Goal: Participate in discussion: Engage in conversation with other users on a specific topic

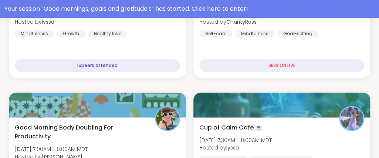
scroll to position [138, 0]
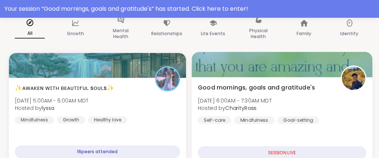
click at [262, 74] on div at bounding box center [282, 64] width 180 height 25
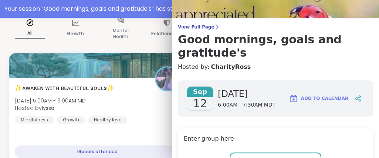
scroll to position [47, 0]
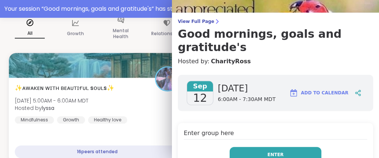
click at [278, 147] on button "Enter" at bounding box center [276, 155] width 92 height 16
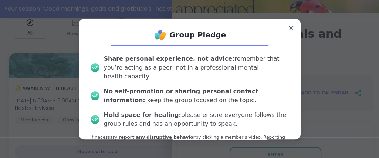
scroll to position [31, 0]
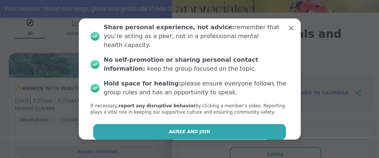
click at [228, 124] on button "Agree and Join" at bounding box center [189, 132] width 193 height 16
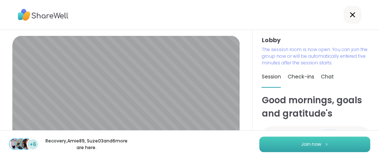
click at [351, 146] on button "Join now" at bounding box center [314, 144] width 111 height 16
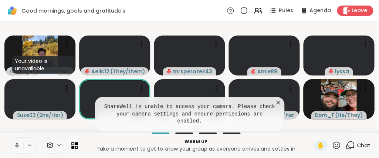
click at [277, 106] on icon at bounding box center [277, 102] width 7 height 7
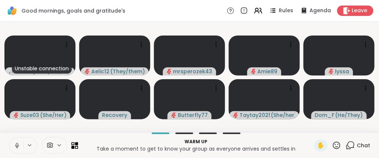
click at [263, 131] on div "Unstable connection CharityRoss ( She/Her ) Aelic12 ( They/them ) mrsperozek43 …" at bounding box center [189, 77] width 379 height 110
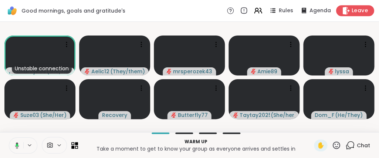
click at [359, 7] on span "Leave" at bounding box center [360, 11] width 16 height 8
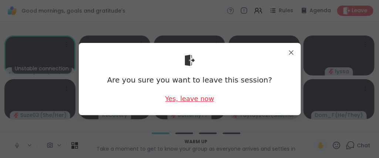
click at [203, 101] on div "Yes, leave now" at bounding box center [189, 98] width 49 height 9
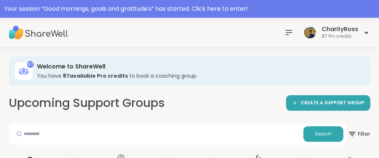
click at [291, 31] on icon at bounding box center [288, 32] width 9 height 9
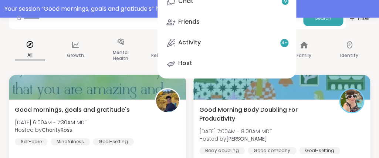
scroll to position [120, 0]
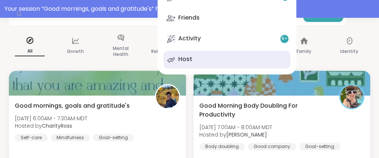
click at [249, 58] on link "Host" at bounding box center [226, 60] width 127 height 18
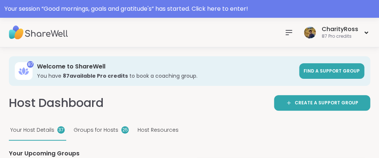
click at [180, 99] on div "Host Dashboard Create a support group" at bounding box center [189, 103] width 361 height 17
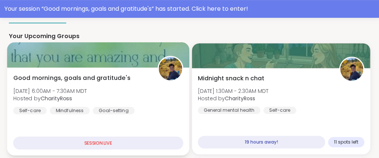
scroll to position [120, 0]
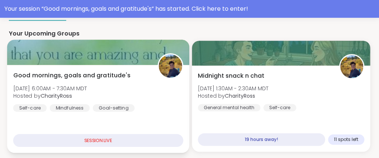
click at [172, 90] on div "Good mornings, goals and gratitude's [DATE] 6:00AM - 7:30AM MDT Hosted by Chari…" at bounding box center [98, 91] width 170 height 41
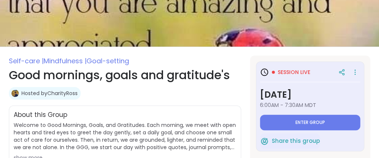
type textarea "*"
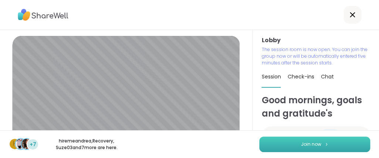
click at [305, 149] on button "Join now" at bounding box center [314, 144] width 111 height 16
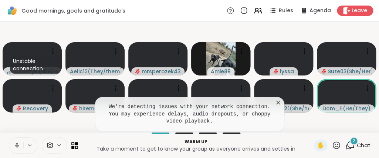
click at [264, 134] on div "Warm up Take a moment to get to know your group as everyone arrives and settles…" at bounding box center [189, 145] width 379 height 26
click at [278, 106] on icon at bounding box center [277, 102] width 7 height 7
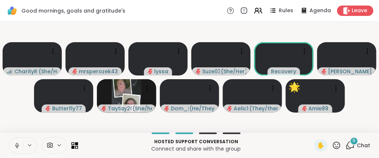
click at [337, 148] on icon at bounding box center [336, 145] width 9 height 9
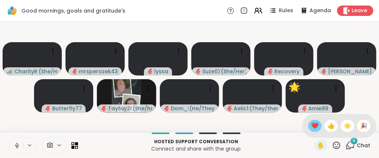
click at [311, 127] on span "❤️" at bounding box center [314, 125] width 7 height 9
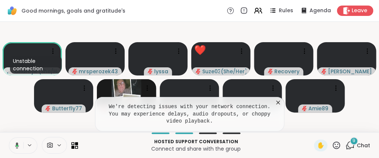
click at [278, 104] on icon at bounding box center [278, 103] width 4 height 4
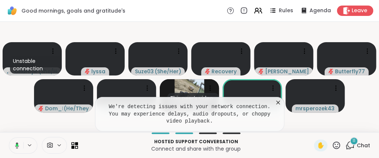
click at [279, 106] on icon at bounding box center [277, 102] width 7 height 7
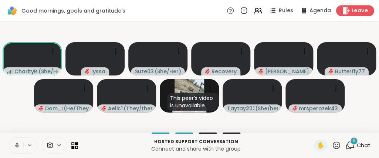
click at [344, 13] on icon at bounding box center [346, 11] width 7 height 8
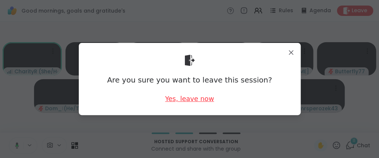
click at [180, 101] on div "Yes, leave now" at bounding box center [189, 98] width 49 height 9
click at [188, 99] on div "Yes, leave now" at bounding box center [189, 98] width 49 height 9
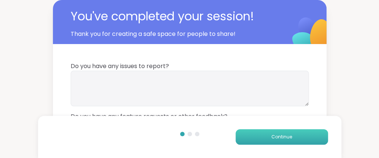
click at [259, 135] on button "Continue" at bounding box center [282, 137] width 92 height 16
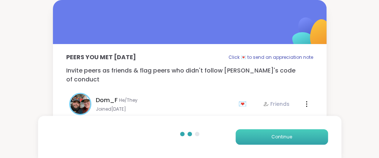
click at [259, 135] on button "Continue" at bounding box center [282, 137] width 92 height 16
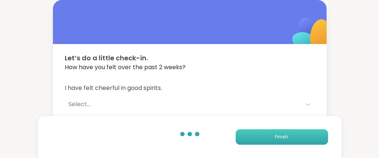
click at [259, 135] on button "Finish" at bounding box center [282, 137] width 92 height 16
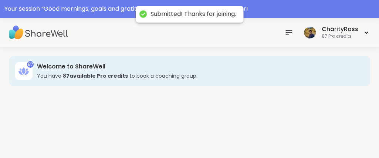
click at [259, 135] on div "87 Welcome to ShareWell You have 87 available Pro credit s to book a coaching g…" at bounding box center [189, 111] width 379 height 128
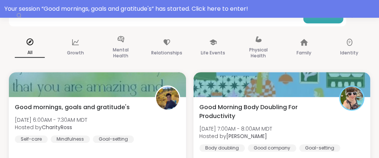
scroll to position [120, 0]
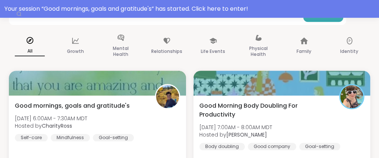
click at [107, 151] on div "Good mornings, goals and gratitude's [DATE] 6:00AM - 7:30AM MDT Hosted by Chari…" at bounding box center [97, 138] width 177 height 86
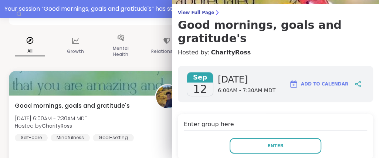
scroll to position [93, 0]
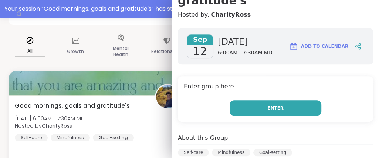
click at [240, 100] on button "Enter" at bounding box center [276, 108] width 92 height 16
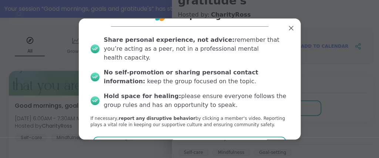
scroll to position [31, 0]
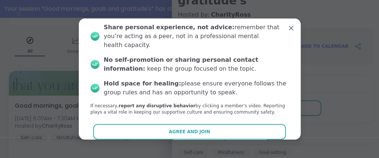
click at [221, 124] on button "Agree and Join" at bounding box center [189, 132] width 193 height 16
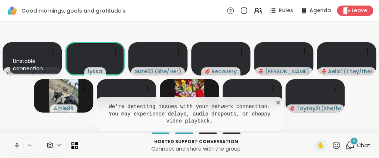
click at [277, 106] on icon at bounding box center [277, 102] width 7 height 7
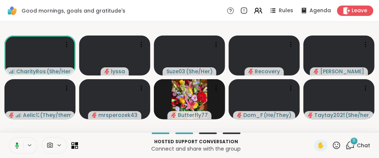
click at [352, 148] on icon at bounding box center [349, 145] width 9 height 9
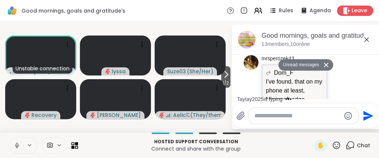
scroll to position [508, 0]
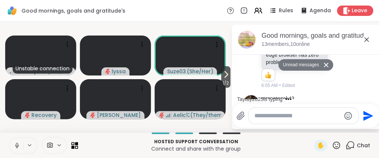
click at [308, 147] on p "Connect and share with the group" at bounding box center [195, 148] width 227 height 7
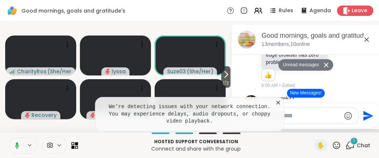
click at [278, 106] on icon at bounding box center [277, 102] width 7 height 7
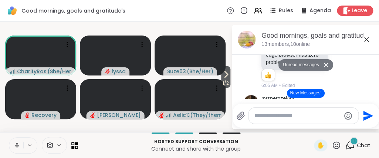
click at [367, 37] on icon at bounding box center [366, 39] width 9 height 9
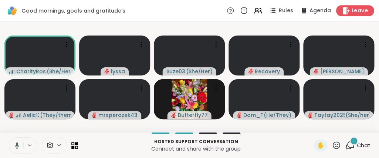
click at [358, 11] on span "Leave" at bounding box center [360, 11] width 16 height 8
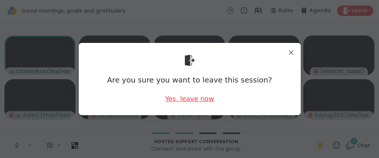
click at [175, 98] on div "Yes, leave now" at bounding box center [189, 98] width 49 height 9
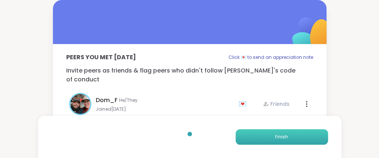
click at [247, 139] on button "Finish" at bounding box center [282, 137] width 92 height 16
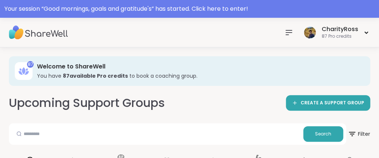
click at [287, 31] on icon at bounding box center [288, 32] width 9 height 9
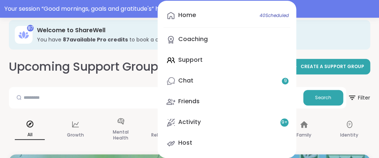
scroll to position [80, 0]
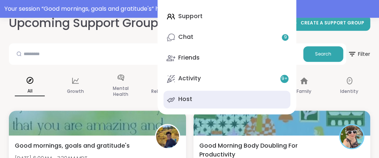
click at [254, 104] on link "Host" at bounding box center [226, 100] width 127 height 18
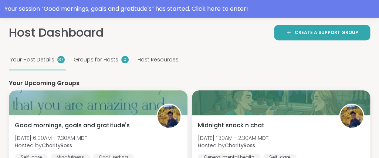
scroll to position [80, 0]
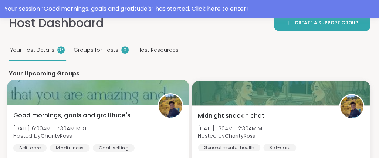
click at [127, 118] on span "Good mornings, goals and gratitude's" at bounding box center [71, 115] width 117 height 9
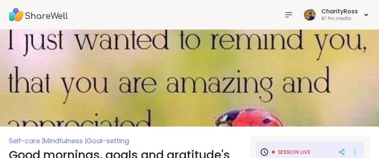
scroll to position [120, 0]
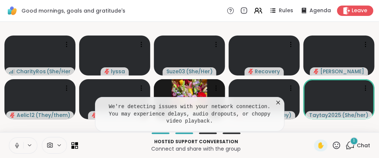
click at [277, 104] on icon at bounding box center [278, 103] width 4 height 4
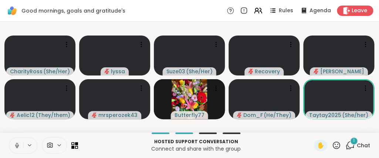
click at [348, 144] on icon at bounding box center [349, 145] width 9 height 9
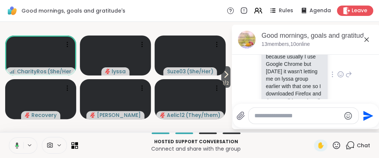
scroll to position [932, 0]
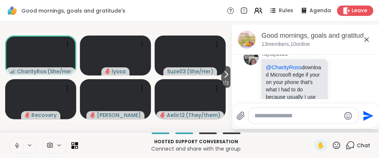
click at [366, 39] on icon at bounding box center [366, 39] width 4 height 4
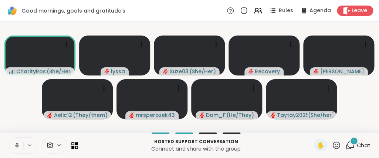
click at [20, 148] on icon at bounding box center [17, 145] width 7 height 7
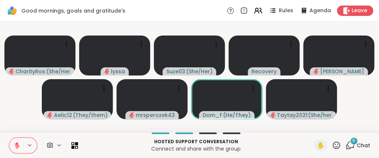
click at [15, 146] on icon at bounding box center [16, 145] width 5 height 5
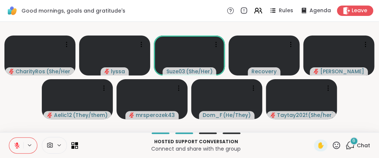
click at [16, 149] on button at bounding box center [16, 146] width 14 height 16
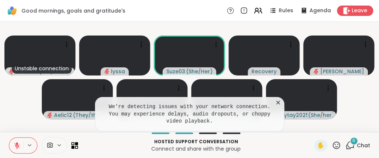
click at [278, 106] on icon at bounding box center [277, 102] width 7 height 7
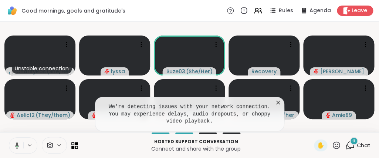
click at [276, 106] on icon at bounding box center [277, 102] width 7 height 7
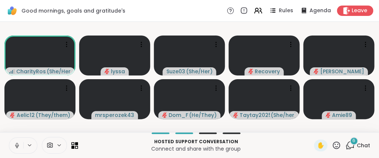
click at [16, 145] on icon at bounding box center [17, 144] width 2 height 3
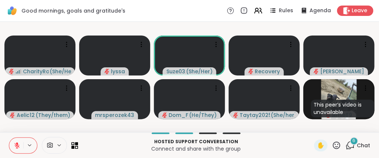
click at [16, 142] on icon at bounding box center [17, 145] width 7 height 7
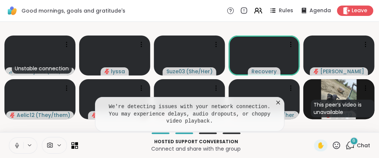
click at [277, 106] on icon at bounding box center [277, 102] width 7 height 7
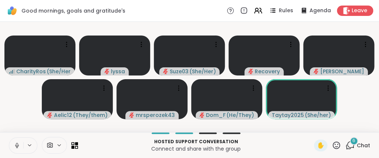
click at [351, 145] on icon at bounding box center [349, 145] width 9 height 9
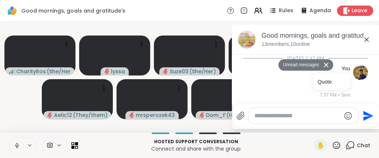
click at [365, 39] on icon at bounding box center [366, 39] width 9 height 9
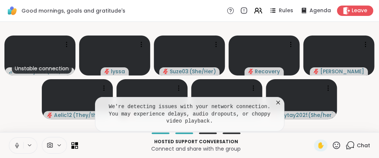
click at [276, 106] on icon at bounding box center [277, 102] width 7 height 7
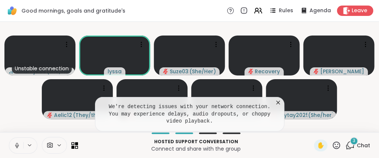
click at [278, 106] on icon at bounding box center [277, 102] width 7 height 7
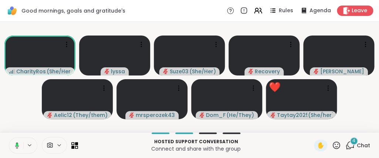
click at [337, 144] on icon at bounding box center [336, 145] width 9 height 9
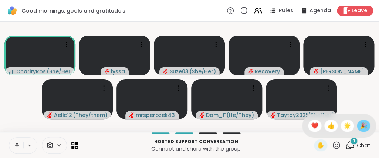
click at [362, 124] on span "🎉" at bounding box center [363, 125] width 7 height 9
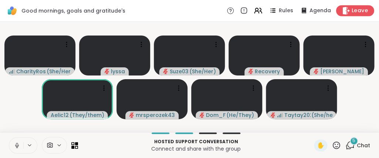
click at [362, 13] on span "Leave" at bounding box center [360, 11] width 16 height 8
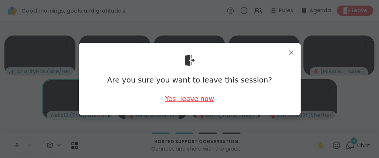
click at [203, 99] on div "Yes, leave now" at bounding box center [189, 98] width 49 height 9
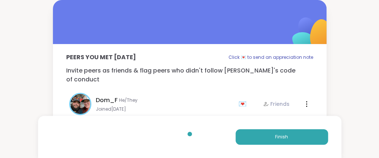
click at [268, 139] on button "Finish" at bounding box center [282, 137] width 92 height 16
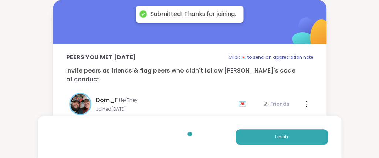
click at [268, 139] on button "Finish" at bounding box center [282, 137] width 92 height 16
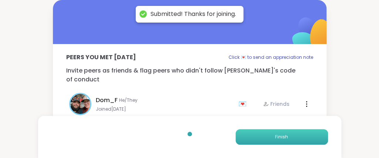
drag, startPoint x: 257, startPoint y: 136, endPoint x: 257, endPoint y: 140, distance: 4.1
click at [265, 145] on div "Finish" at bounding box center [189, 137] width 303 height 42
click at [257, 140] on button "Finish" at bounding box center [282, 137] width 92 height 16
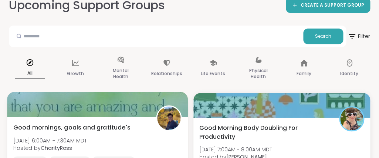
scroll to position [160, 0]
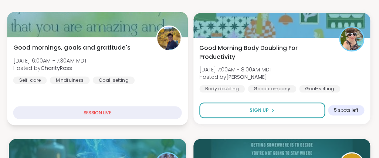
click at [132, 99] on div "Good mornings, goals and gratitude's [DATE] 6:00AM - 7:30AM MDT Hosted by Chari…" at bounding box center [97, 81] width 180 height 88
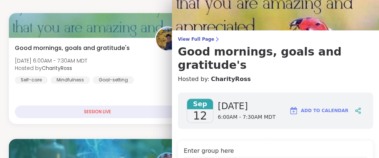
scroll to position [93, 0]
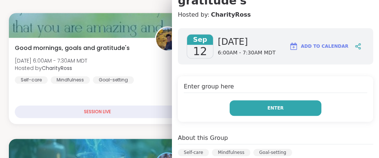
click at [307, 100] on button "Enter" at bounding box center [276, 108] width 92 height 16
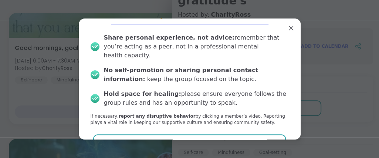
scroll to position [31, 0]
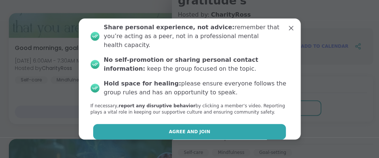
click at [270, 124] on button "Agree and Join" at bounding box center [189, 132] width 193 height 16
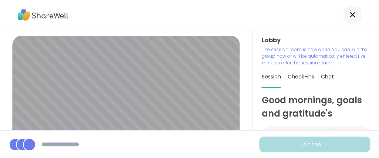
click at [278, 144] on button "Join now" at bounding box center [314, 144] width 111 height 16
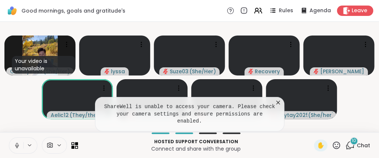
click at [278, 104] on icon at bounding box center [278, 103] width 4 height 4
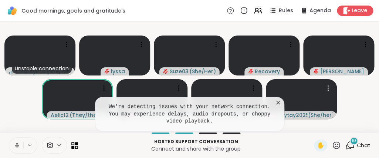
click at [277, 106] on icon at bounding box center [277, 102] width 7 height 7
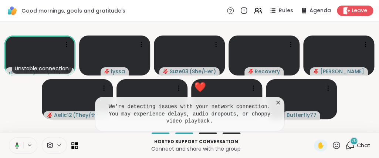
click at [277, 104] on icon at bounding box center [278, 103] width 4 height 4
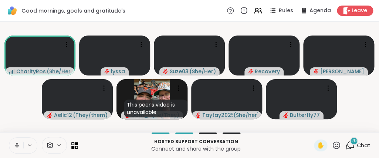
click at [351, 143] on icon at bounding box center [349, 145] width 9 height 9
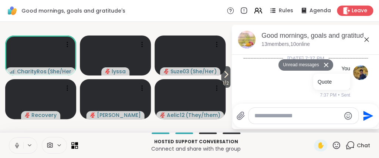
scroll to position [2713, 0]
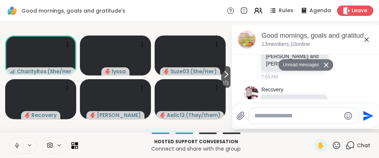
click at [365, 41] on icon at bounding box center [366, 39] width 4 height 4
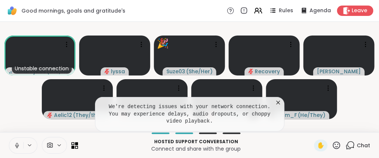
click at [336, 145] on icon at bounding box center [336, 144] width 7 height 7
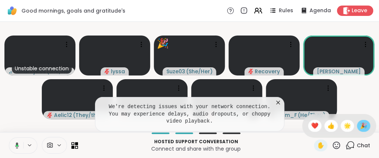
click at [359, 125] on div "🎉" at bounding box center [363, 126] width 13 height 12
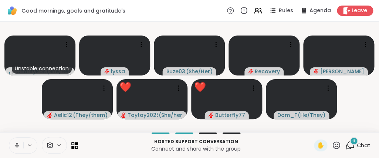
click at [337, 144] on icon at bounding box center [336, 145] width 9 height 9
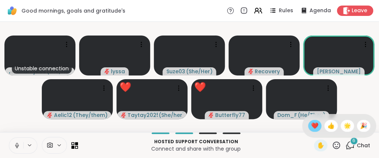
click at [314, 128] on span "❤️" at bounding box center [314, 125] width 7 height 9
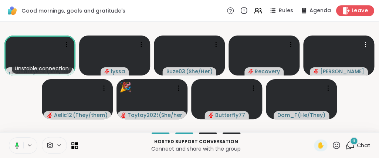
click at [364, 14] on span "Leave" at bounding box center [360, 11] width 16 height 8
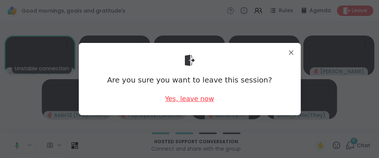
click at [177, 98] on div "Yes, leave now" at bounding box center [189, 98] width 49 height 9
click at [178, 96] on div "Yes, leave now" at bounding box center [189, 98] width 49 height 9
click at [183, 100] on div "Yes, leave now" at bounding box center [189, 98] width 49 height 9
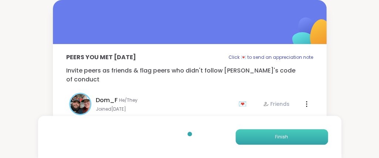
click at [264, 137] on button "Finish" at bounding box center [282, 137] width 92 height 16
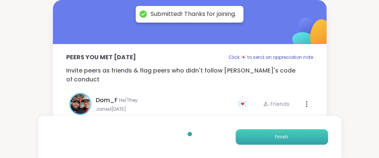
click at [264, 137] on button "Finish" at bounding box center [282, 137] width 92 height 16
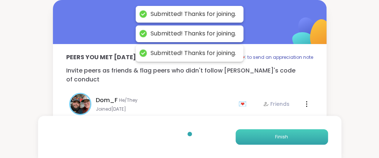
click at [264, 137] on button "Finish" at bounding box center [282, 137] width 92 height 16
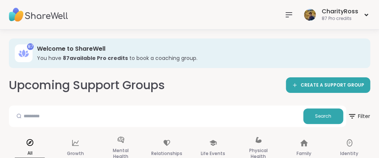
scroll to position [120, 0]
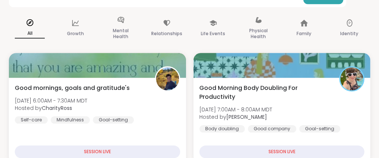
click at [119, 96] on div "Good mornings, goals and gratitude's [DATE] 6:00AM - 7:30AM MDT Hosted by Chari…" at bounding box center [97, 104] width 165 height 40
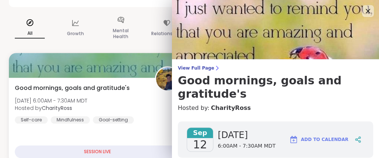
scroll to position [140, 0]
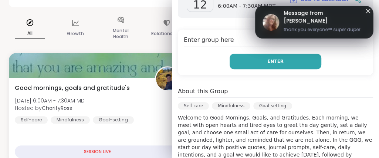
click at [253, 54] on button "Enter" at bounding box center [276, 62] width 92 height 16
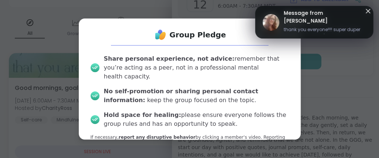
scroll to position [31, 0]
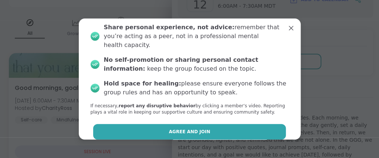
click at [247, 124] on button "Agree and Join" at bounding box center [189, 132] width 193 height 16
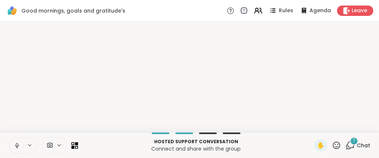
click at [265, 144] on p "Hosted support conversation" at bounding box center [195, 141] width 227 height 7
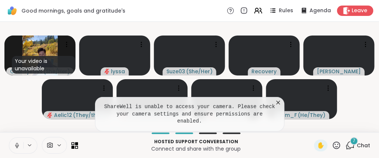
click at [372, 95] on video-player-container "Your video is unavailable CharityRoss ( She/Her ) lyssa Suze03 ( She/Her ) Reco…" at bounding box center [189, 77] width 370 height 104
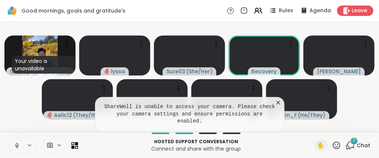
click at [277, 104] on icon at bounding box center [278, 103] width 4 height 4
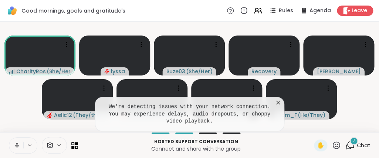
click at [278, 104] on icon at bounding box center [278, 103] width 4 height 4
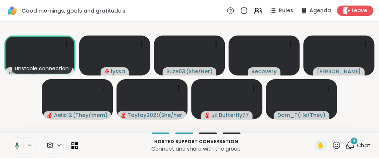
click at [257, 12] on icon at bounding box center [257, 10] width 9 height 9
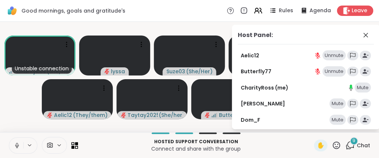
click at [333, 102] on div "Mute" at bounding box center [338, 103] width 16 height 10
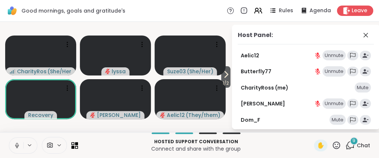
click at [339, 122] on div "Mute" at bounding box center [338, 120] width 16 height 10
click at [317, 102] on icon at bounding box center [318, 102] width 2 height 3
click at [219, 20] on div "Good mornings, goals and gratitude's Rules Agenda Leave" at bounding box center [189, 11] width 379 height 22
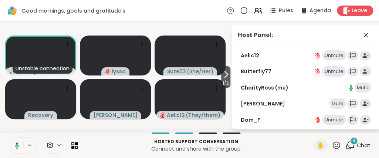
scroll to position [85, 0]
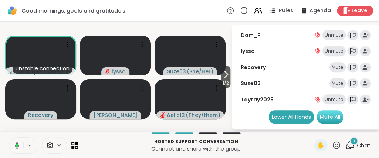
click at [325, 120] on div "Mute All" at bounding box center [330, 116] width 26 height 13
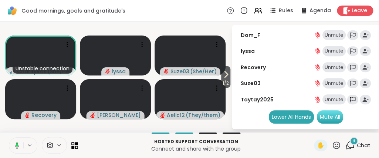
click at [330, 116] on div "Mute All" at bounding box center [330, 116] width 26 height 13
click at [329, 120] on div "Mute All" at bounding box center [330, 116] width 26 height 13
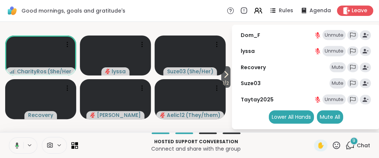
scroll to position [0, 0]
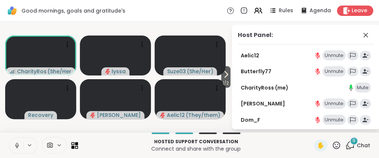
click at [358, 91] on div "Mute" at bounding box center [363, 87] width 16 height 10
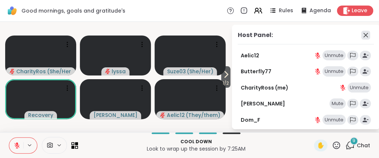
click at [368, 36] on icon at bounding box center [365, 35] width 9 height 9
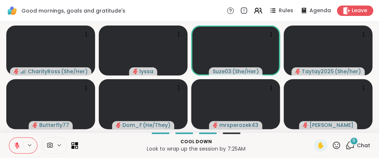
click at [16, 147] on icon at bounding box center [17, 145] width 7 height 7
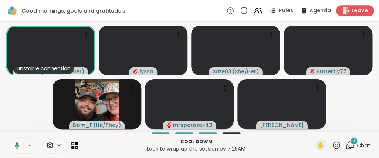
click at [352, 14] on span "Leave" at bounding box center [360, 11] width 16 height 8
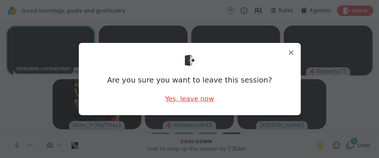
click at [192, 99] on div "Yes, leave now" at bounding box center [189, 98] width 49 height 9
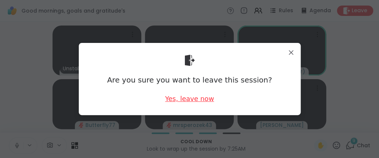
click at [192, 99] on div "Yes, leave now" at bounding box center [189, 98] width 49 height 9
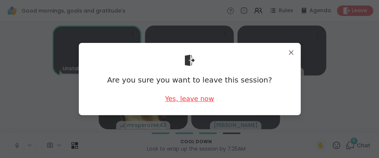
click at [195, 99] on div "Yes, leave now" at bounding box center [189, 98] width 49 height 9
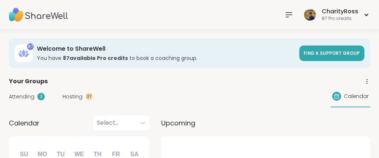
scroll to position [80, 0]
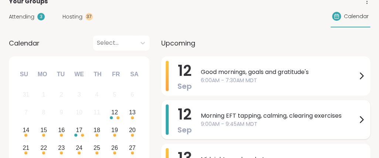
click at [194, 115] on div "[DATE] Morning EFT tapping, calming, clearing exercises 9:00AM - 9:45AM MDT" at bounding box center [265, 119] width 209 height 39
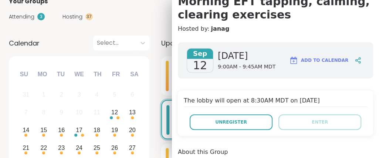
scroll to position [140, 0]
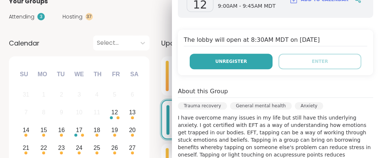
click at [197, 64] on button "Unregister" at bounding box center [231, 62] width 83 height 16
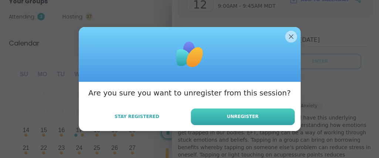
click at [232, 114] on span "Unregister" at bounding box center [243, 116] width 32 height 7
